Goal: Download file/media

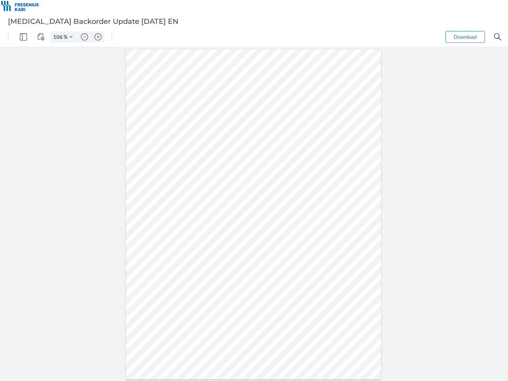
click at [23, 37] on img "Panel" at bounding box center [23, 36] width 7 height 7
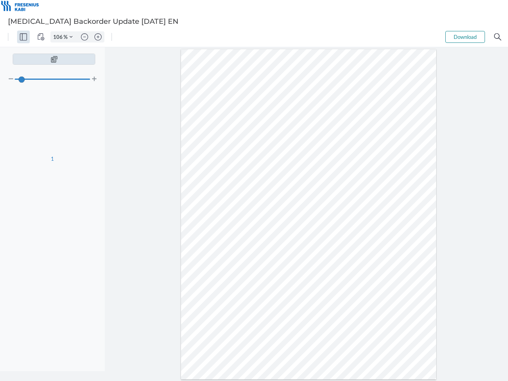
click at [41, 37] on img "View Controls" at bounding box center [40, 36] width 7 height 7
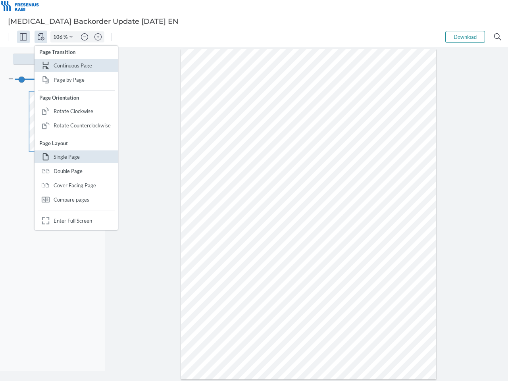
click at [59, 37] on input "106" at bounding box center [57, 36] width 13 height 7
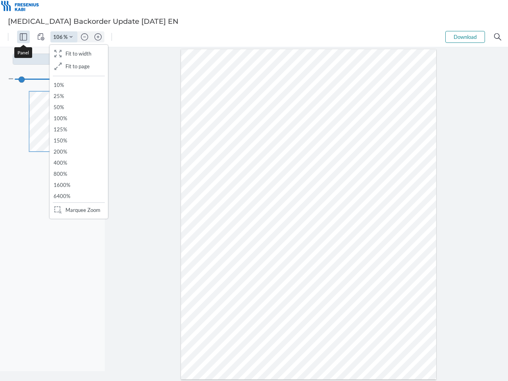
click at [71, 37] on img "Zoom Controls" at bounding box center [70, 36] width 3 height 3
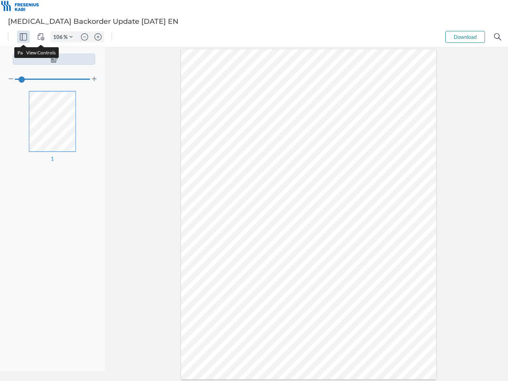
click at [84, 37] on img "Zoom out" at bounding box center [84, 36] width 7 height 7
click at [98, 37] on img "Zoom in" at bounding box center [97, 36] width 7 height 7
type input "106"
click at [465, 37] on button "Download" at bounding box center [465, 37] width 40 height 12
click at [497, 37] on img "Search" at bounding box center [497, 36] width 7 height 7
